Goal: Book appointment/travel/reservation

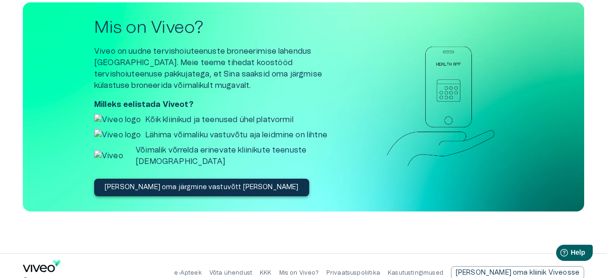
scroll to position [1281, 0]
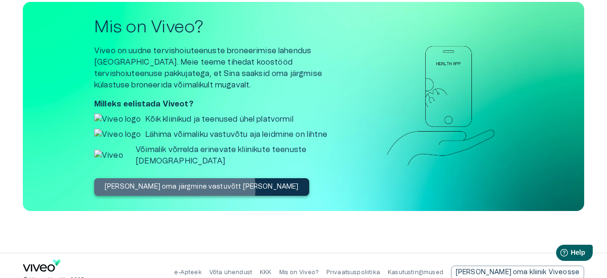
click at [174, 182] on p "[PERSON_NAME] oma järgmine vastuvõtt [PERSON_NAME]" at bounding box center [202, 187] width 194 height 10
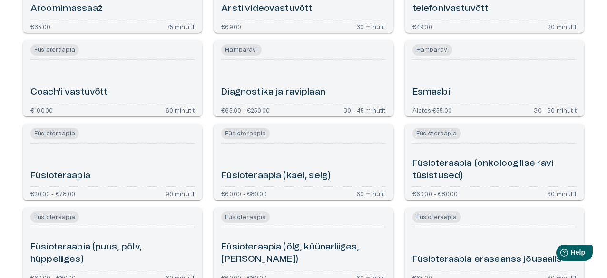
scroll to position [133, 0]
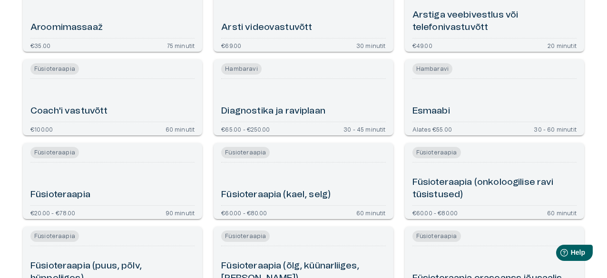
click at [270, 95] on div "Diagnostika ja raviplaan" at bounding box center [303, 100] width 164 height 35
